Goal: Navigation & Orientation: Find specific page/section

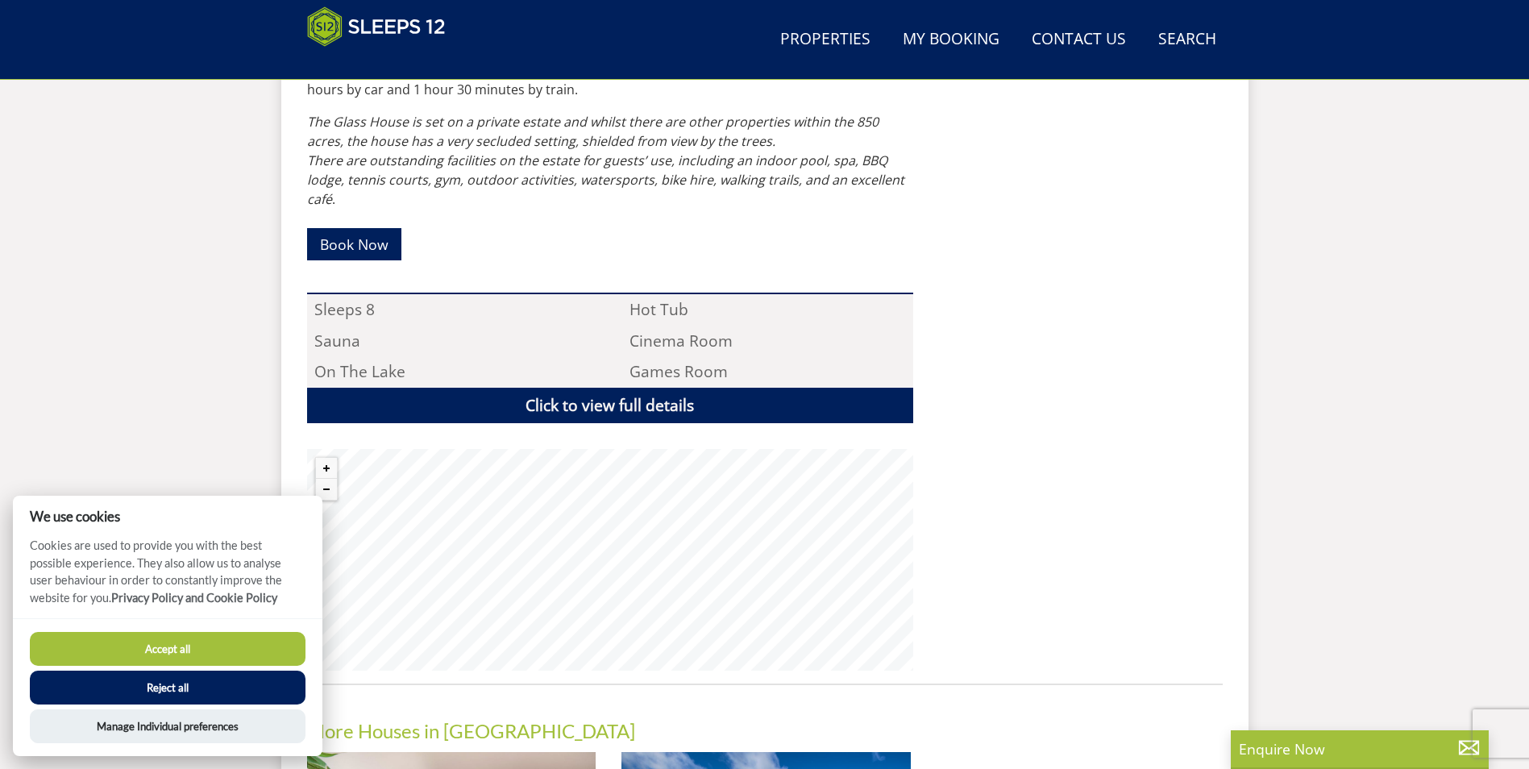
scroll to position [1224, 0]
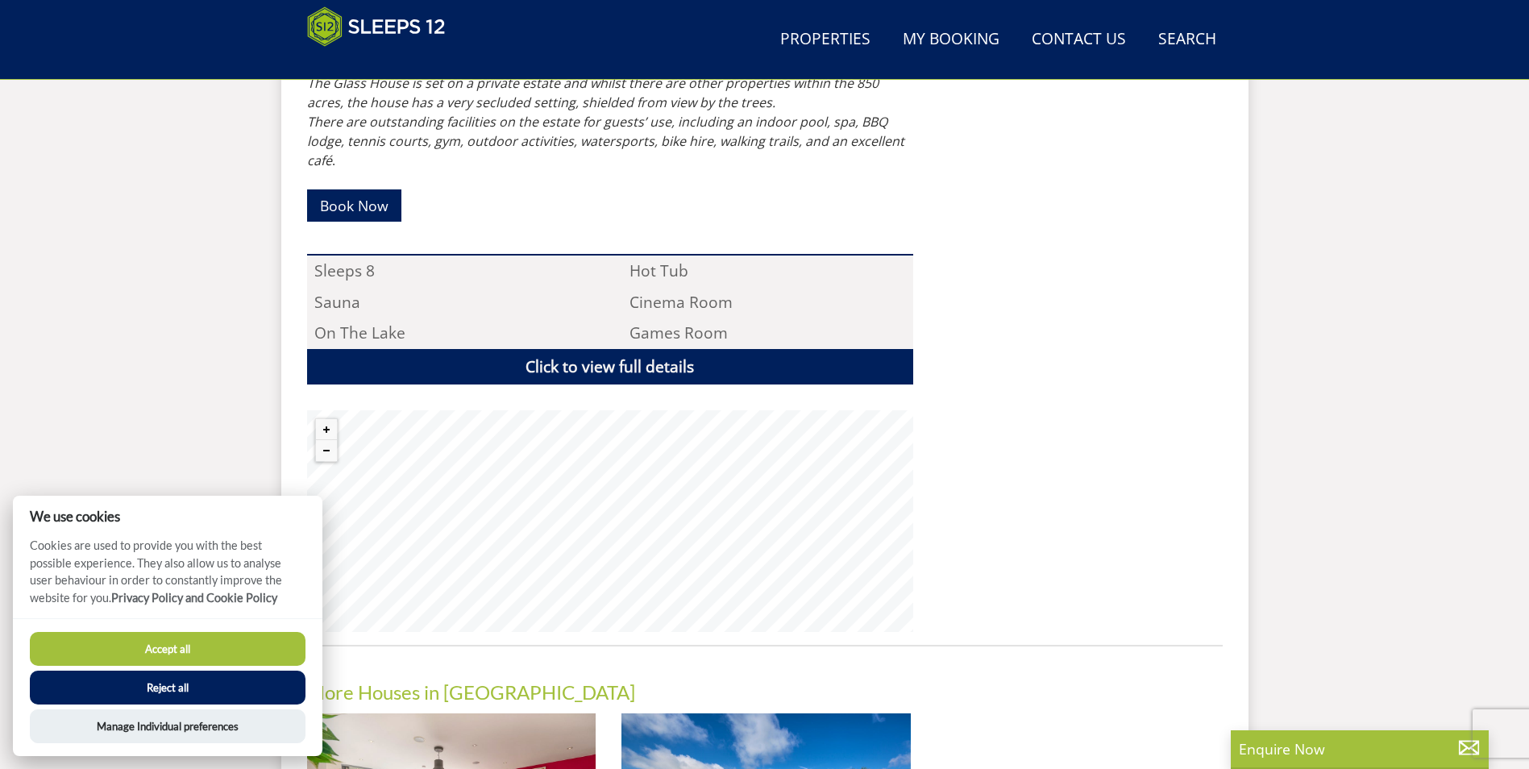
click at [149, 651] on button "Accept all" at bounding box center [168, 649] width 276 height 34
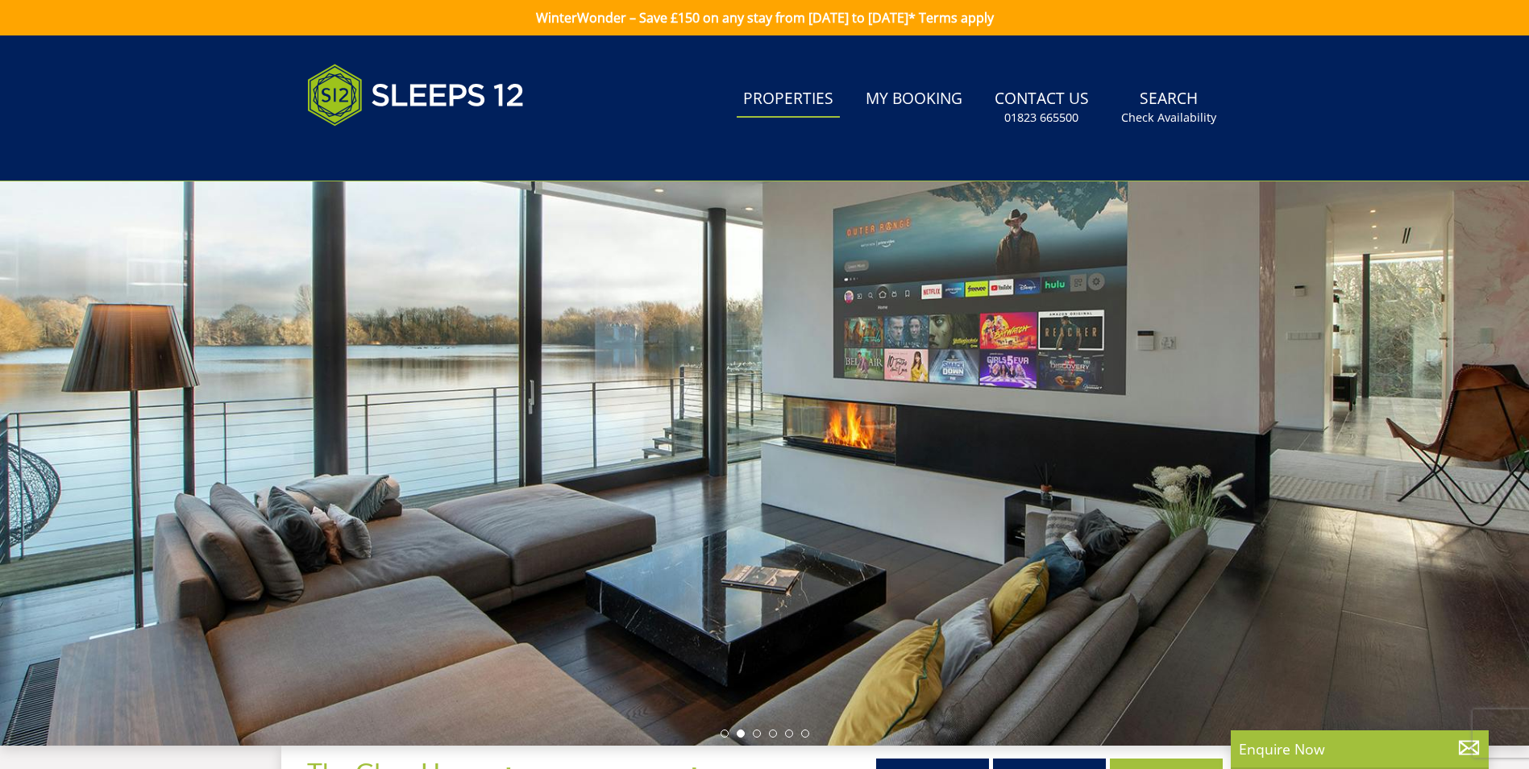
click at [759, 96] on link "Properties" at bounding box center [788, 99] width 103 height 36
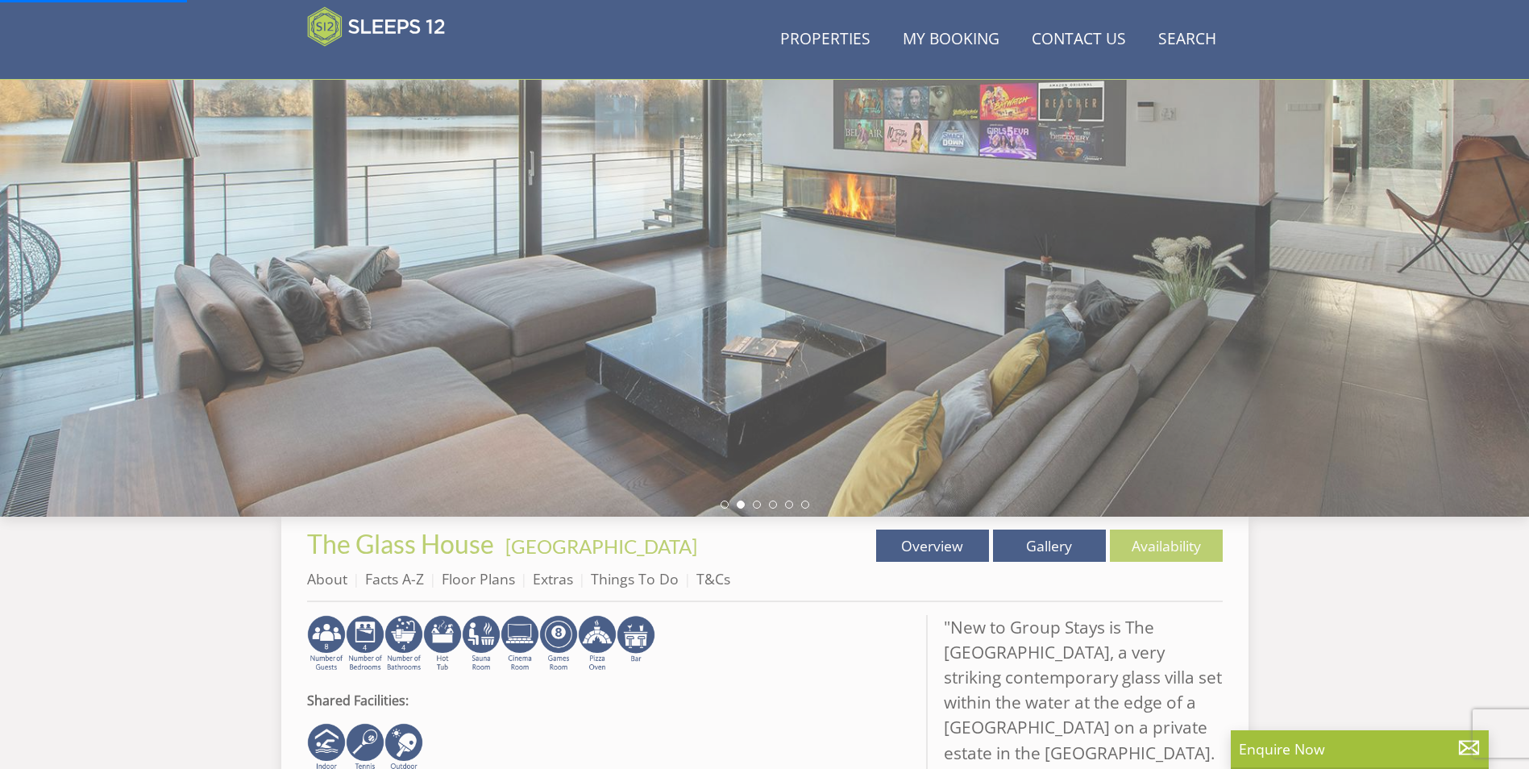
scroll to position [186, 0]
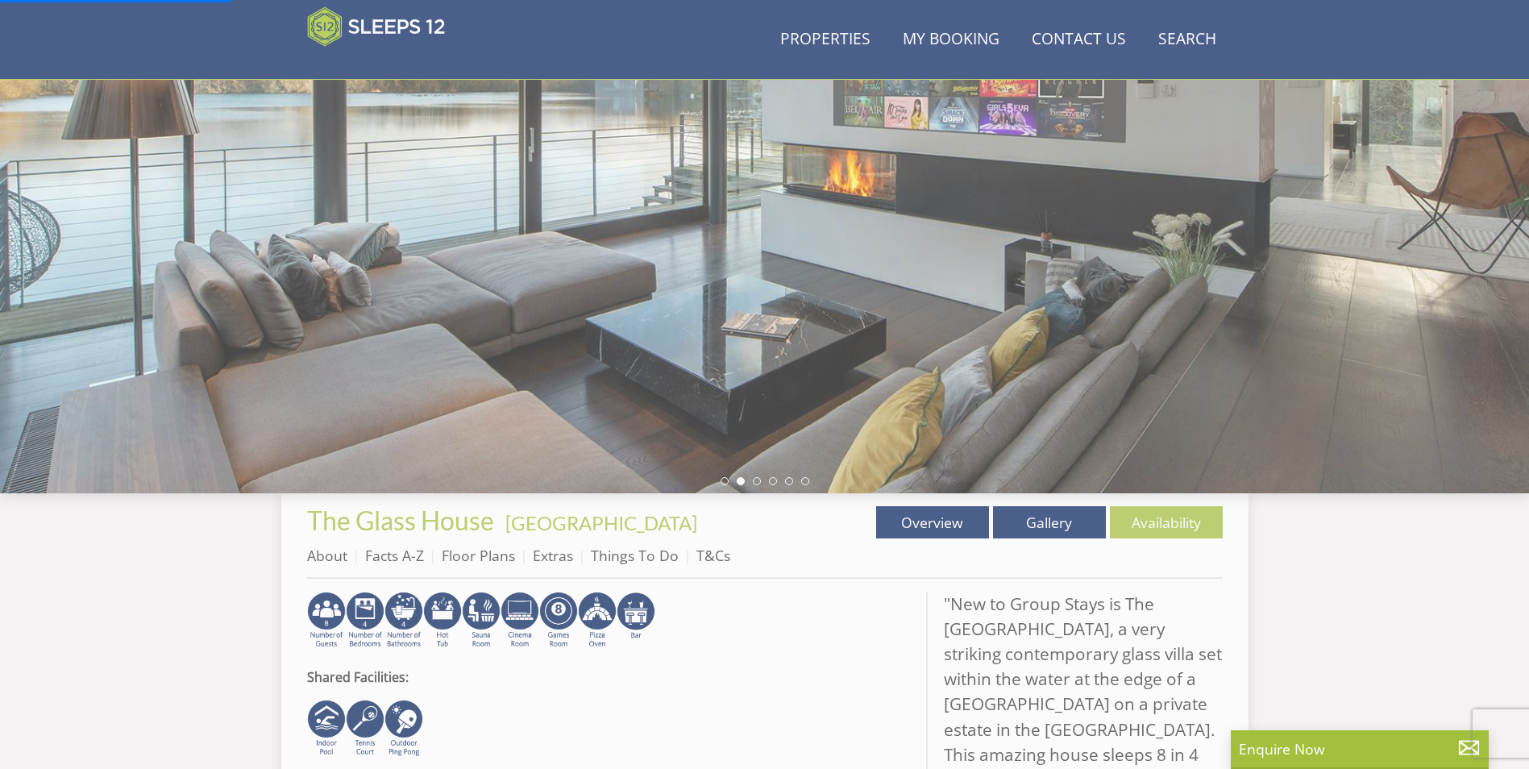
click at [718, 480] on div at bounding box center [764, 211] width 1529 height 564
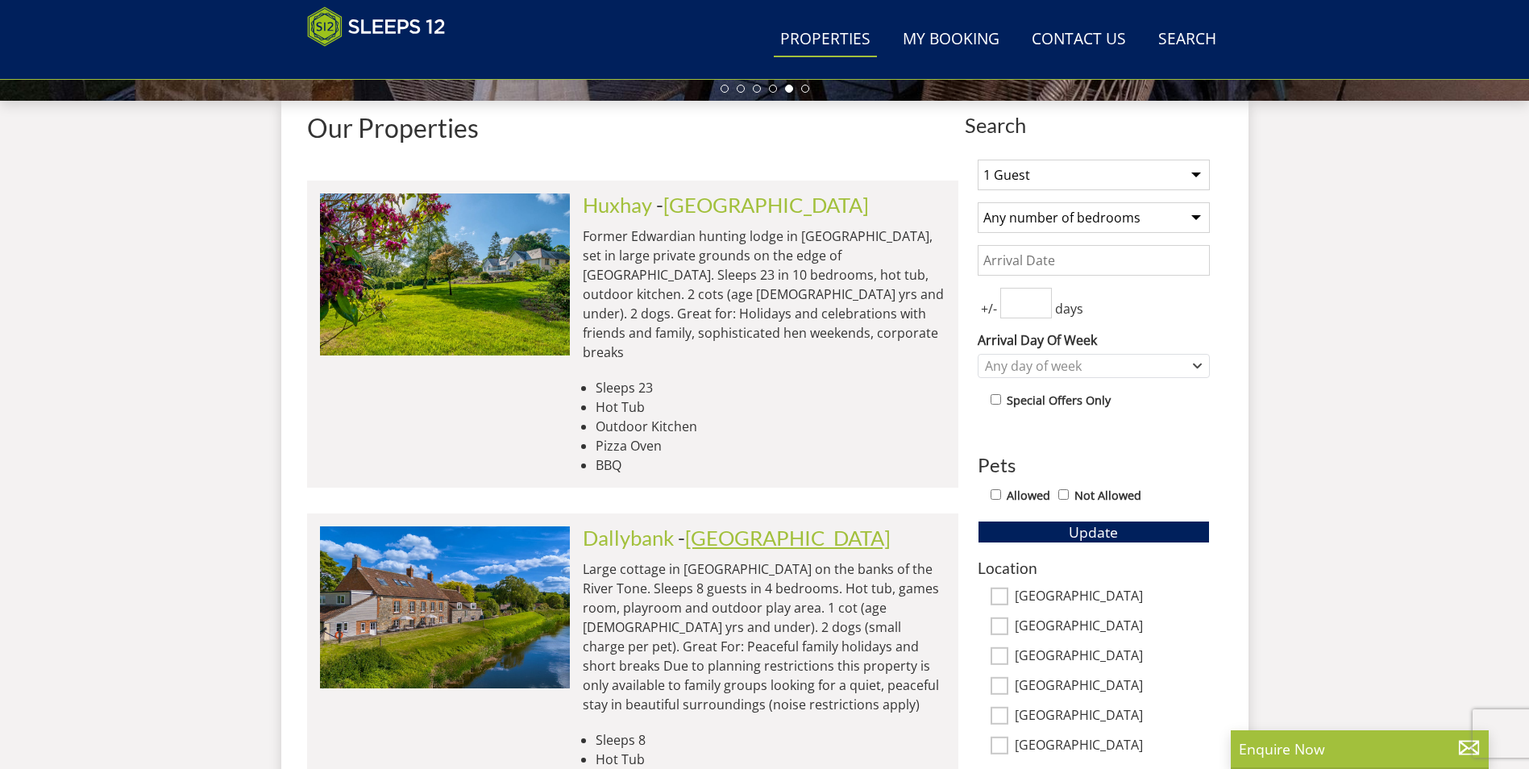
scroll to position [1224, 0]
